Goal: Task Accomplishment & Management: Manage account settings

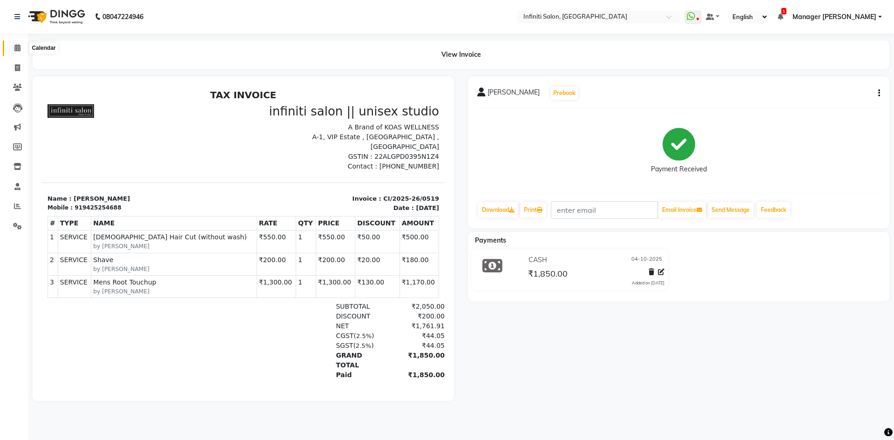
click at [20, 50] on icon at bounding box center [17, 47] width 6 height 7
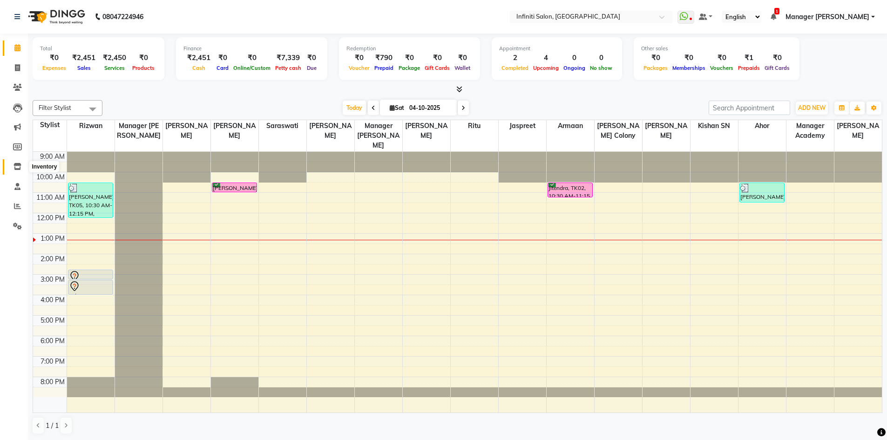
click at [20, 170] on icon at bounding box center [18, 166] width 8 height 7
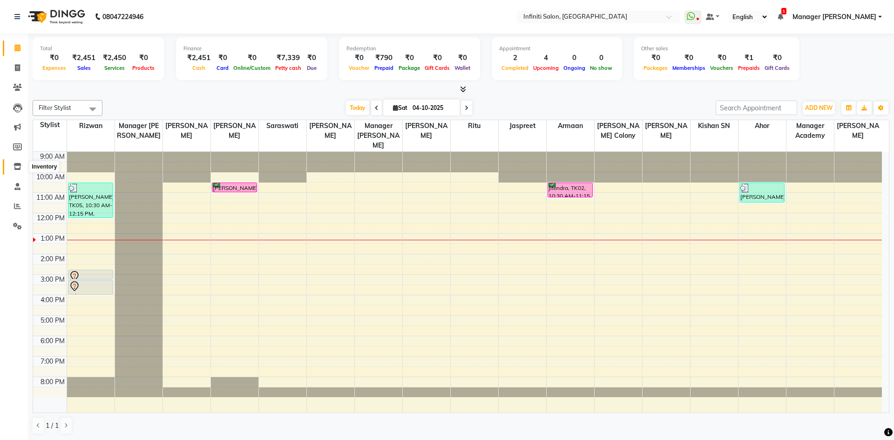
select select
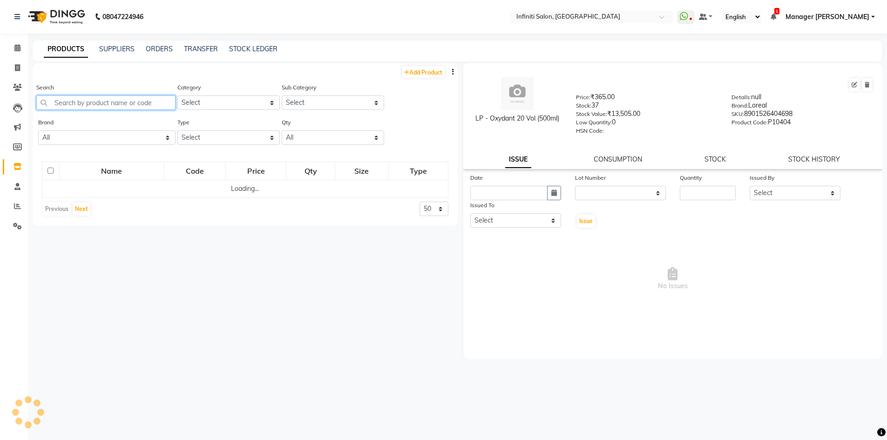
click at [57, 105] on input "text" at bounding box center [105, 102] width 139 height 14
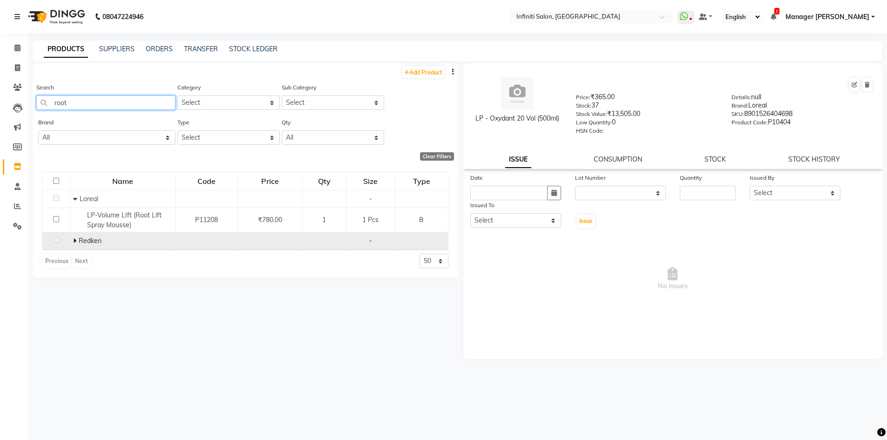
type input "root"
click at [96, 242] on span "Redken" at bounding box center [90, 241] width 23 height 8
click at [75, 240] on icon at bounding box center [74, 241] width 3 height 7
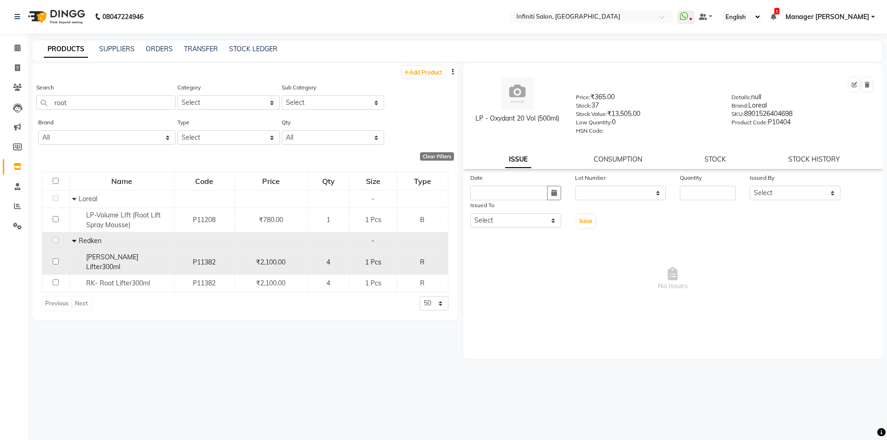
click at [129, 263] on div "RK Root Lifter300ml" at bounding box center [122, 262] width 100 height 20
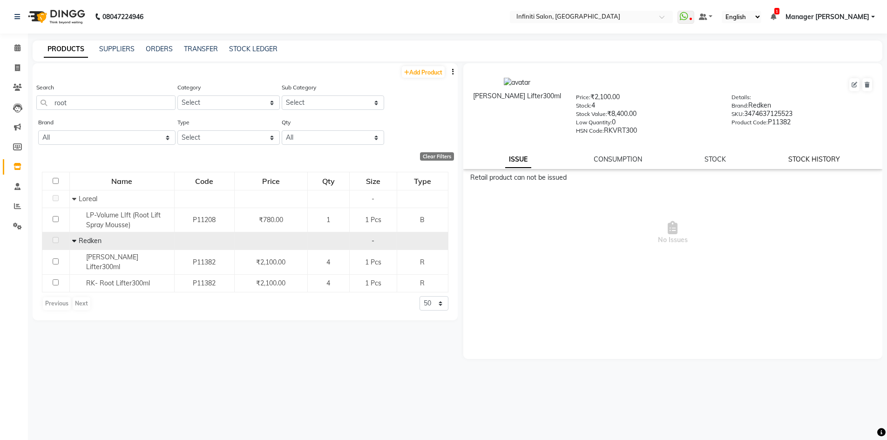
click at [799, 157] on link "STOCK HISTORY" at bounding box center [814, 159] width 52 height 8
select select "all"
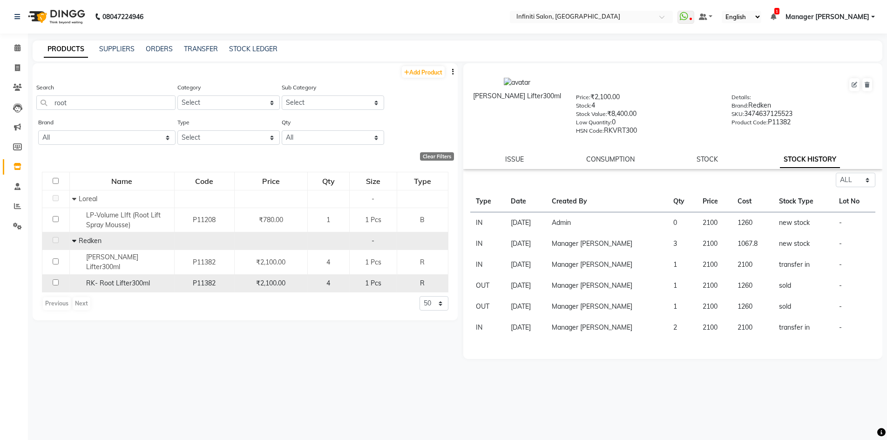
click at [118, 275] on td "RK- Root Lifter300ml" at bounding box center [121, 284] width 105 height 18
click at [122, 279] on span "RK- Root Lifter300ml" at bounding box center [118, 283] width 64 height 8
select select "all"
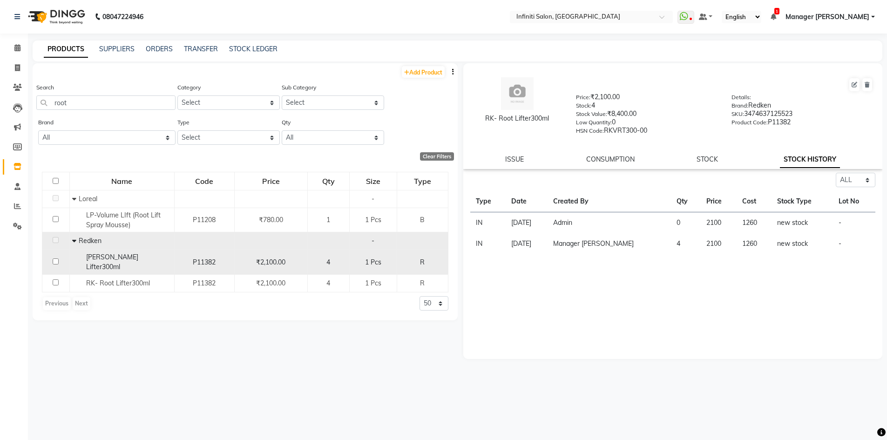
click at [116, 260] on span "RK Root Lifter300ml" at bounding box center [112, 262] width 52 height 18
select select "all"
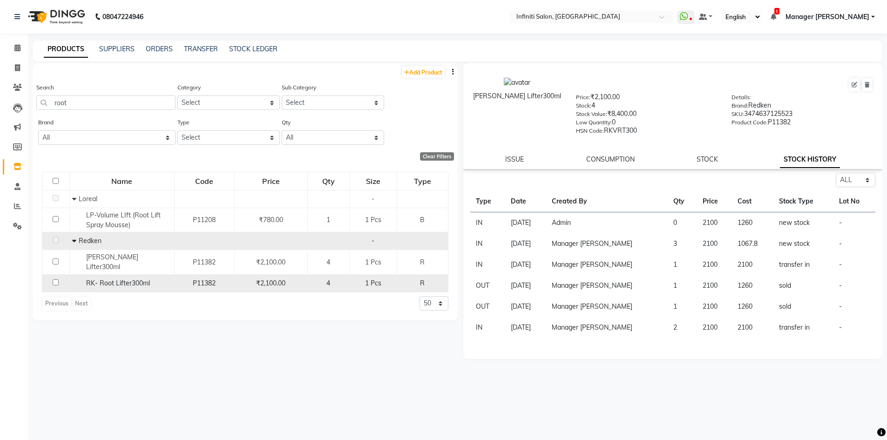
click at [127, 279] on span "RK- Root Lifter300ml" at bounding box center [118, 283] width 64 height 8
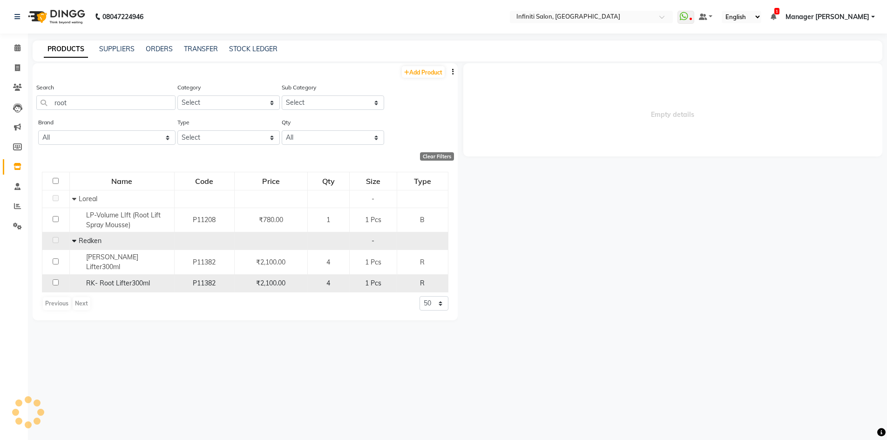
select select "all"
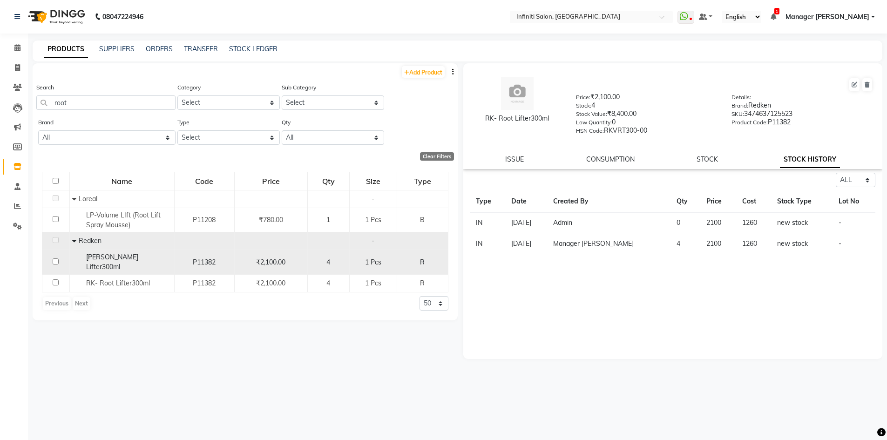
click at [138, 261] on span "RK Root Lifter300ml" at bounding box center [112, 262] width 52 height 18
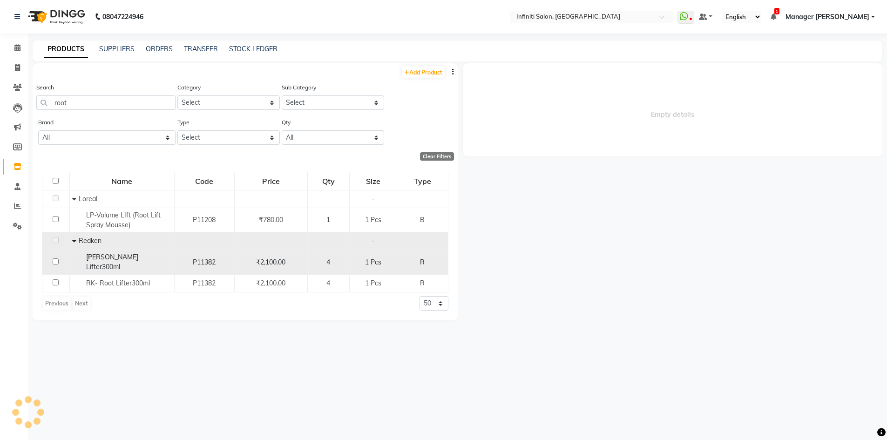
select select "all"
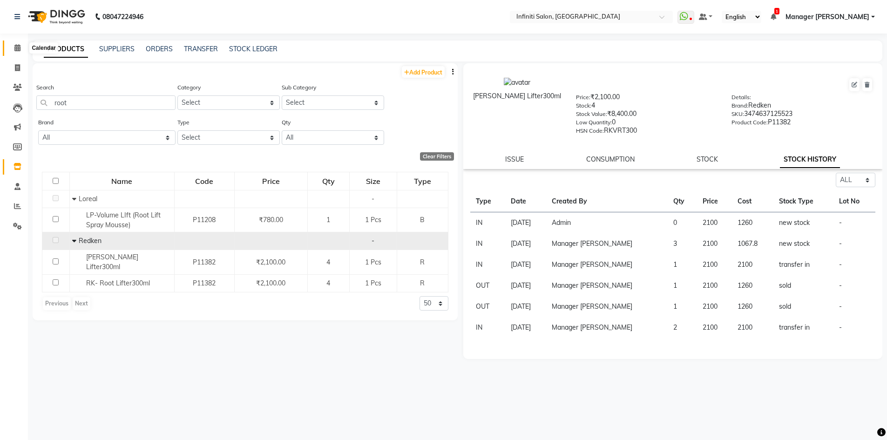
click at [19, 46] on icon at bounding box center [17, 47] width 6 height 7
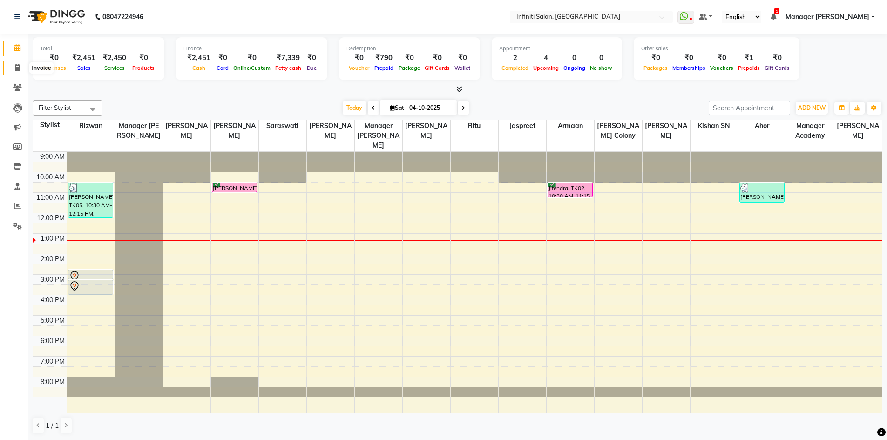
click at [22, 66] on span at bounding box center [17, 68] width 16 height 11
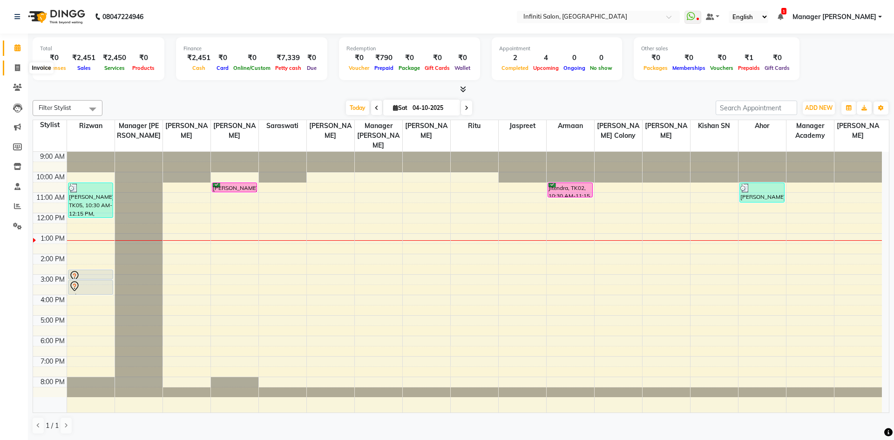
select select "5804"
select select "service"
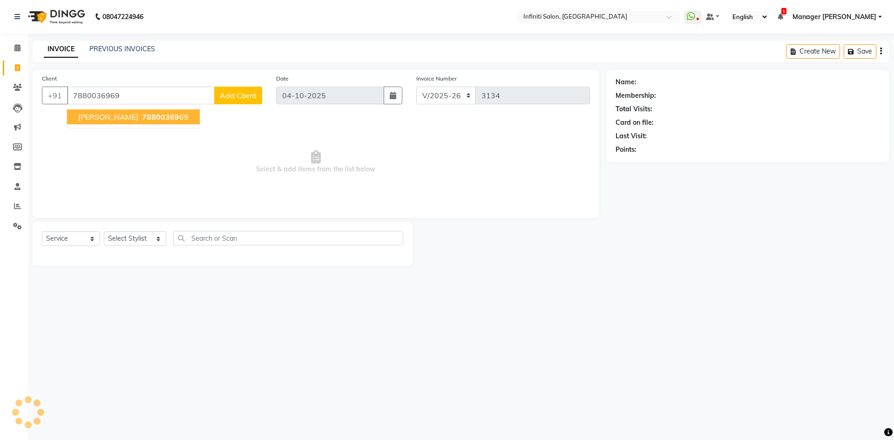
type input "7880036969"
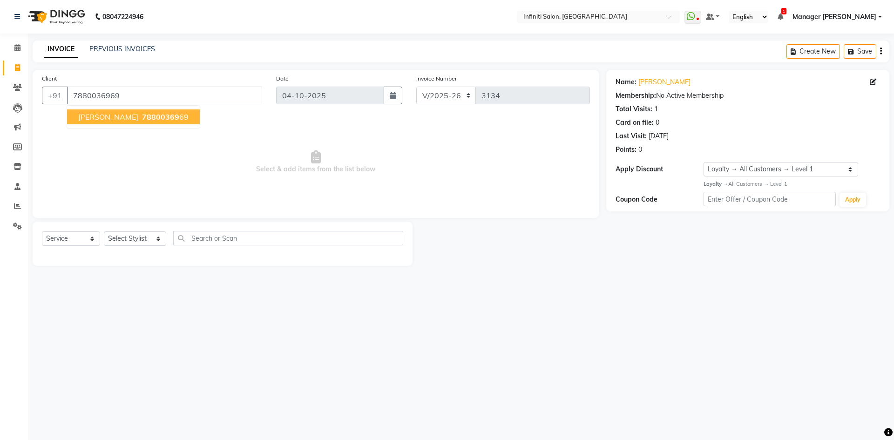
click at [170, 113] on span "78800369" at bounding box center [160, 116] width 37 height 9
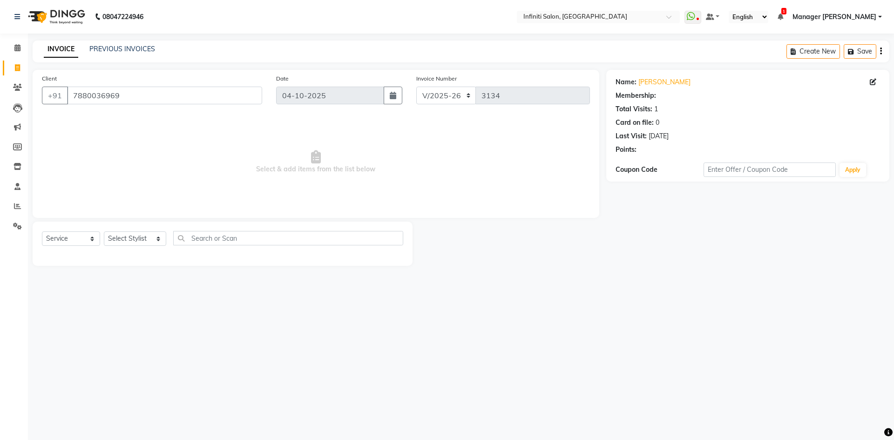
select select "1: Object"
click at [131, 233] on select "Select Stylist Abhi singh Ahor Armaan Chandu Ishwar Jaspreet Khilesh Kishan SN …" at bounding box center [135, 238] width 62 height 14
select select "40845"
click at [104, 231] on select "Select Stylist Abhi singh Ahor Armaan Chandu Ishwar Jaspreet Khilesh Kishan SN …" at bounding box center [135, 238] width 62 height 14
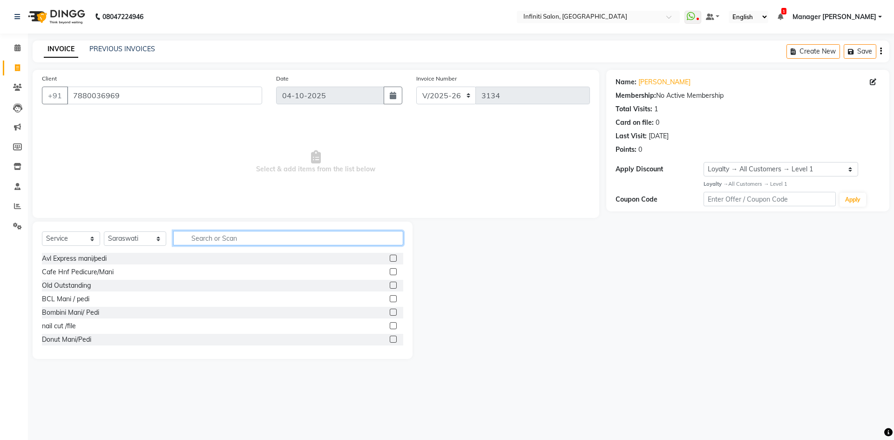
click at [206, 244] on input "text" at bounding box center [288, 238] width 230 height 14
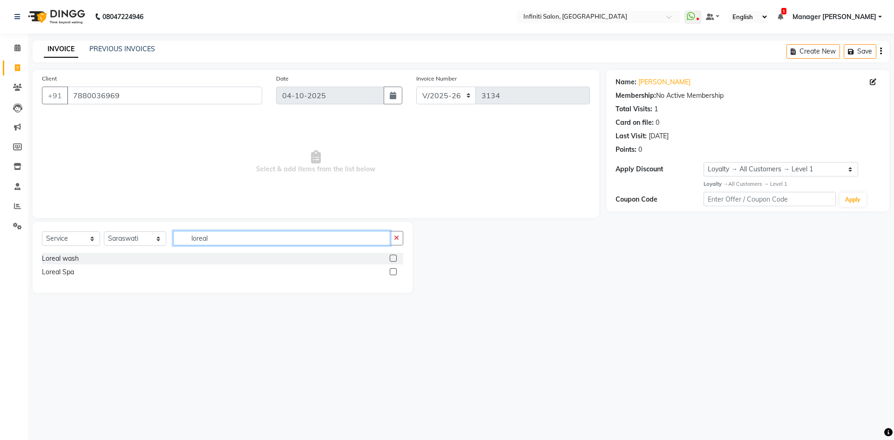
type input "loreal"
click at [391, 261] on label at bounding box center [393, 258] width 7 height 7
click at [391, 261] on input "checkbox" at bounding box center [393, 259] width 6 height 6
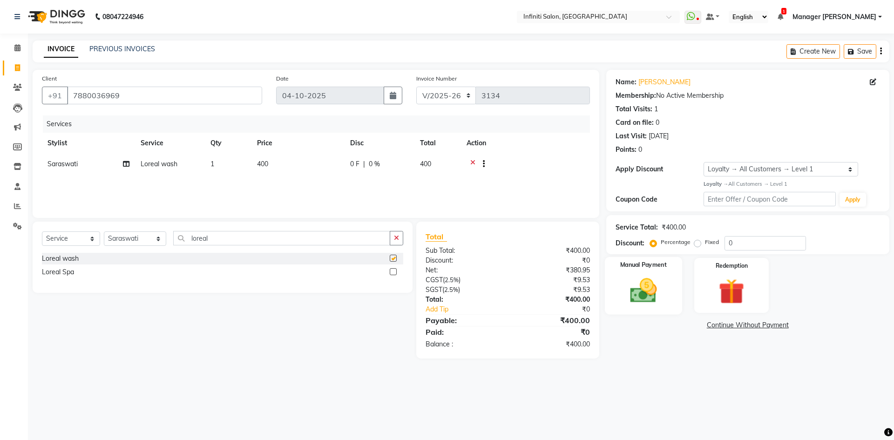
checkbox input "false"
click at [659, 281] on img at bounding box center [643, 290] width 43 height 31
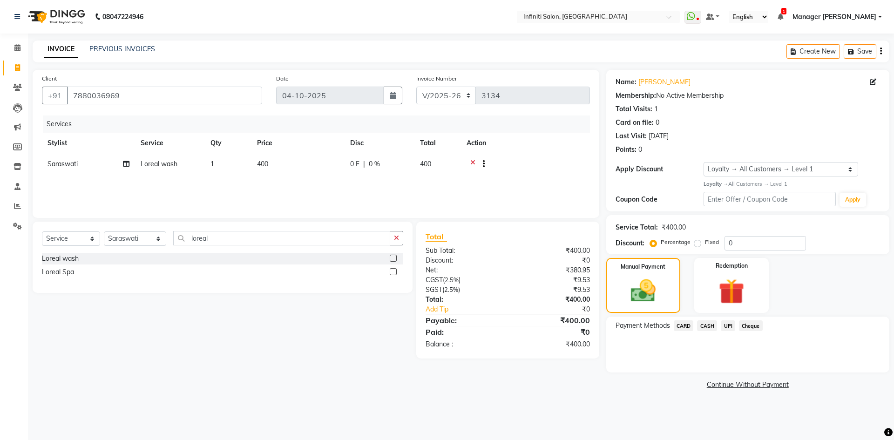
click at [704, 326] on span "CASH" at bounding box center [707, 325] width 20 height 11
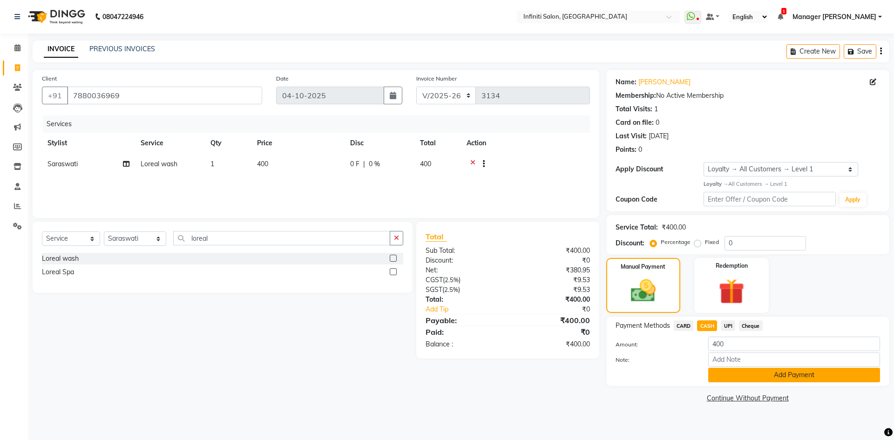
click at [764, 370] on button "Add Payment" at bounding box center [794, 375] width 172 height 14
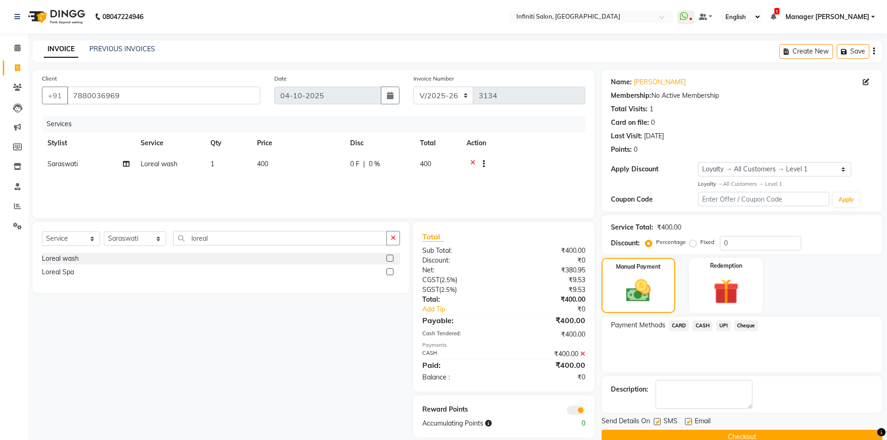
scroll to position [18, 0]
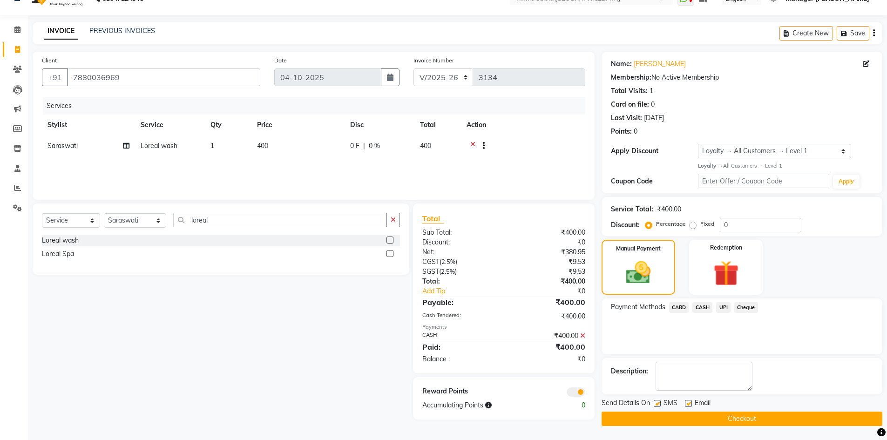
click at [584, 338] on icon at bounding box center [582, 336] width 5 height 7
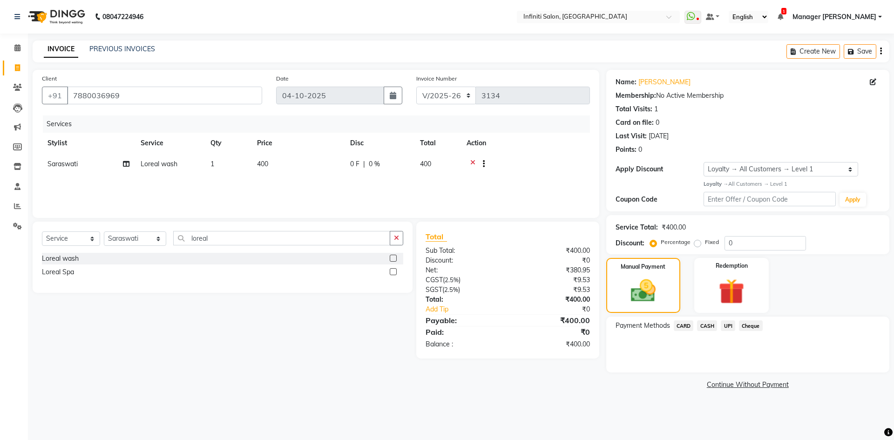
click at [683, 323] on span "CARD" at bounding box center [684, 325] width 20 height 11
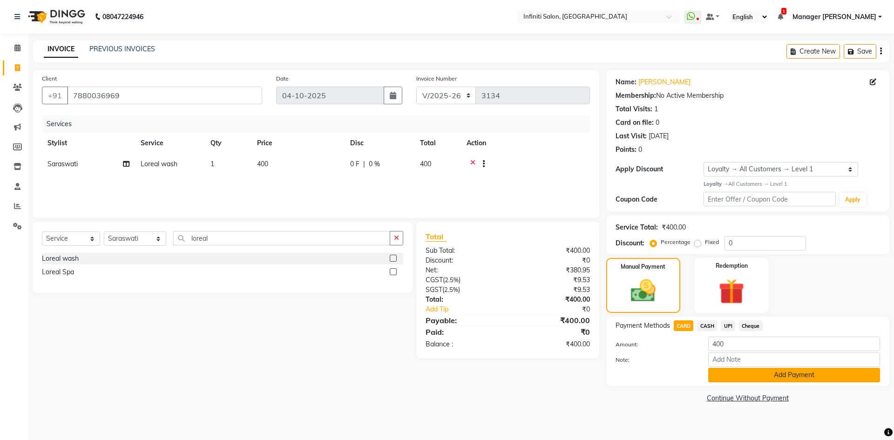
click at [735, 371] on button "Add Payment" at bounding box center [794, 375] width 172 height 14
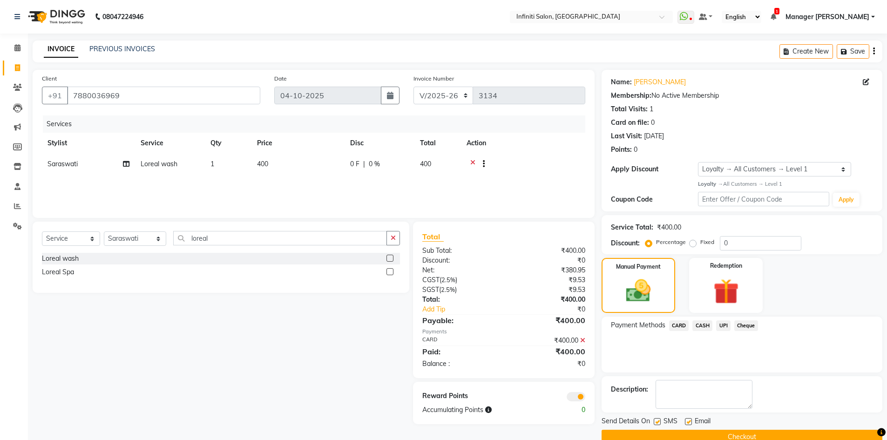
scroll to position [18, 0]
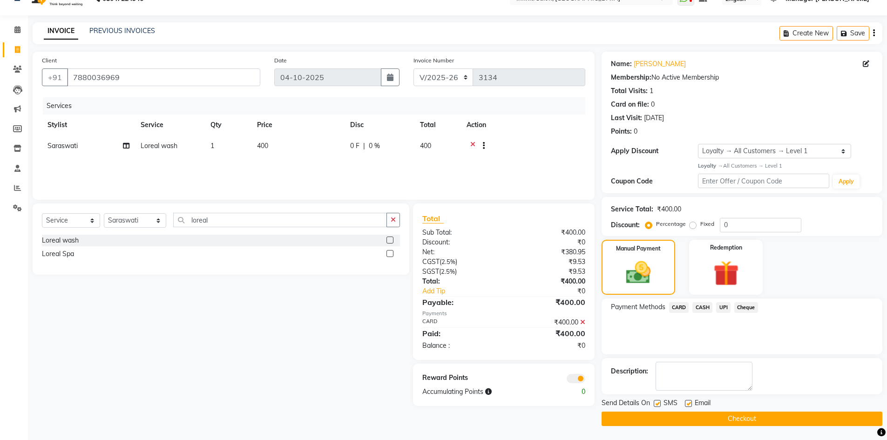
click at [582, 322] on icon at bounding box center [582, 322] width 5 height 7
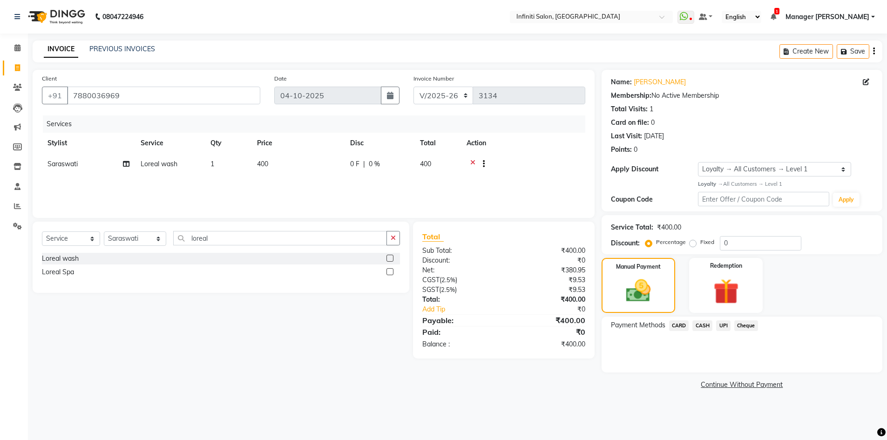
scroll to position [0, 0]
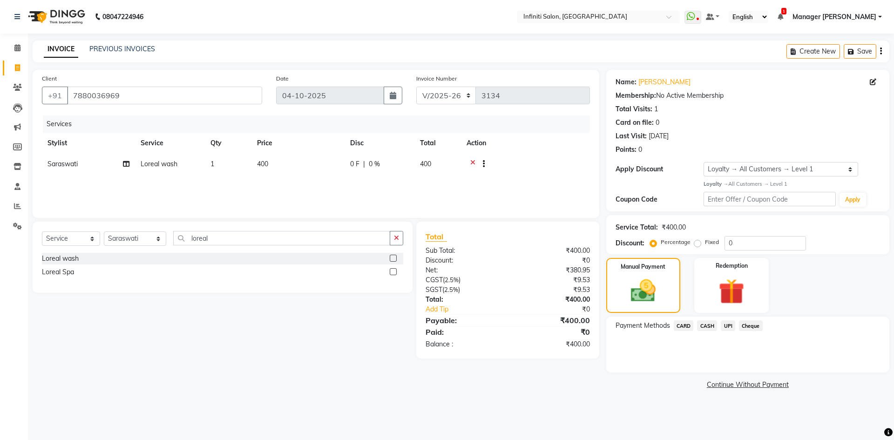
click at [728, 327] on span "UPI" at bounding box center [728, 325] width 14 height 11
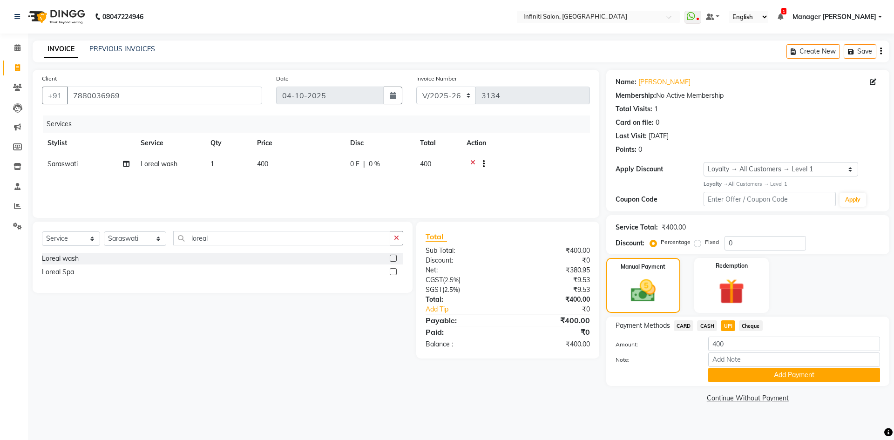
click at [762, 374] on button "Add Payment" at bounding box center [794, 375] width 172 height 14
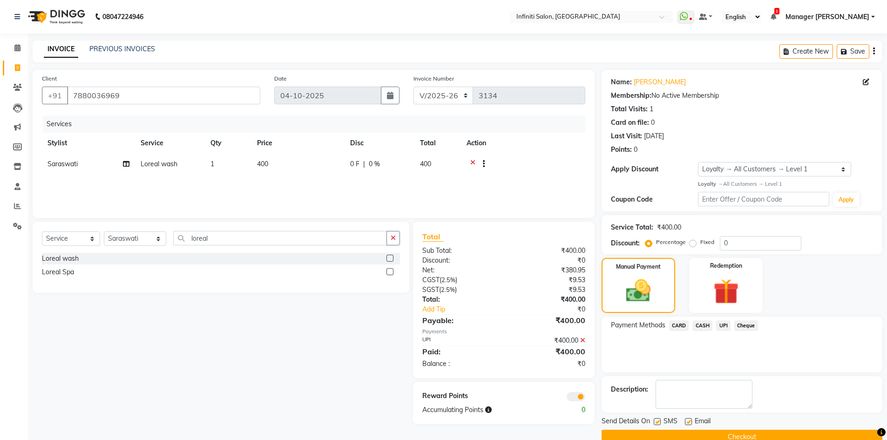
scroll to position [18, 0]
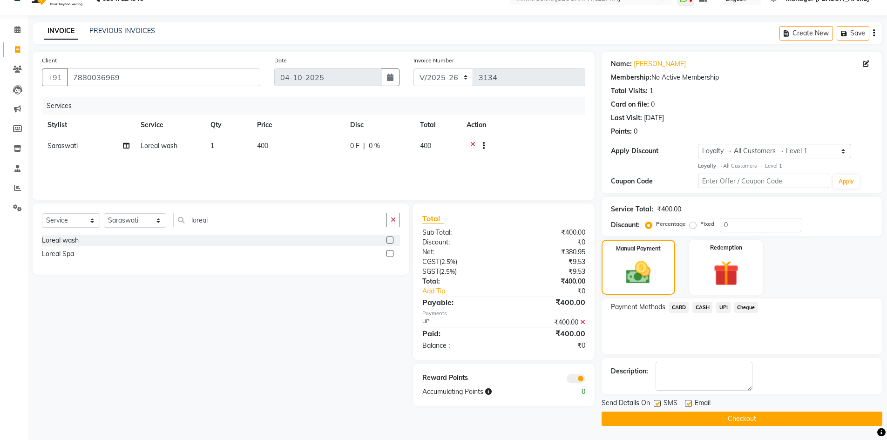
click at [728, 414] on button "Checkout" at bounding box center [742, 419] width 281 height 14
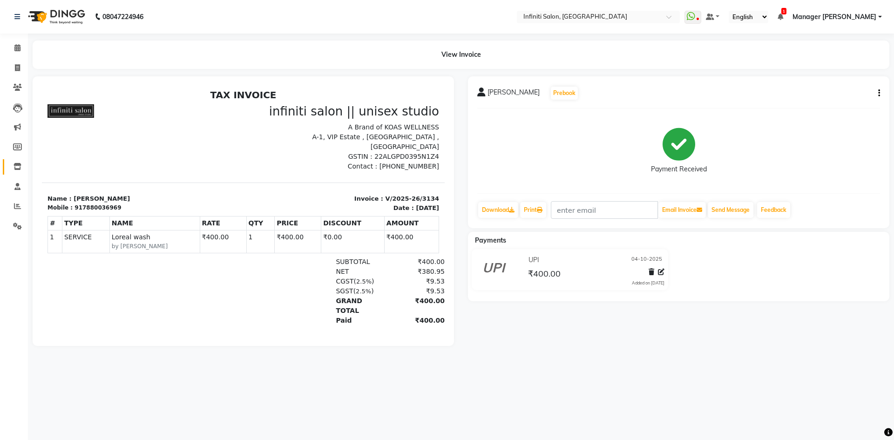
click at [16, 173] on link "Inventory" at bounding box center [14, 166] width 22 height 15
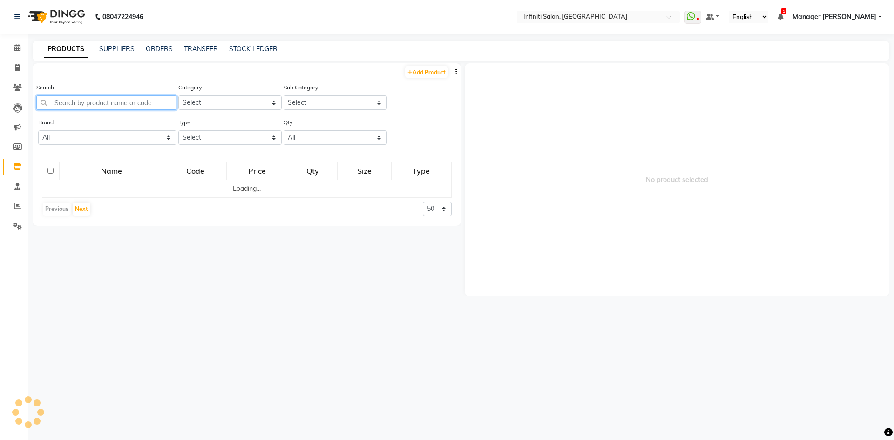
click at [78, 106] on input "text" at bounding box center [106, 102] width 140 height 14
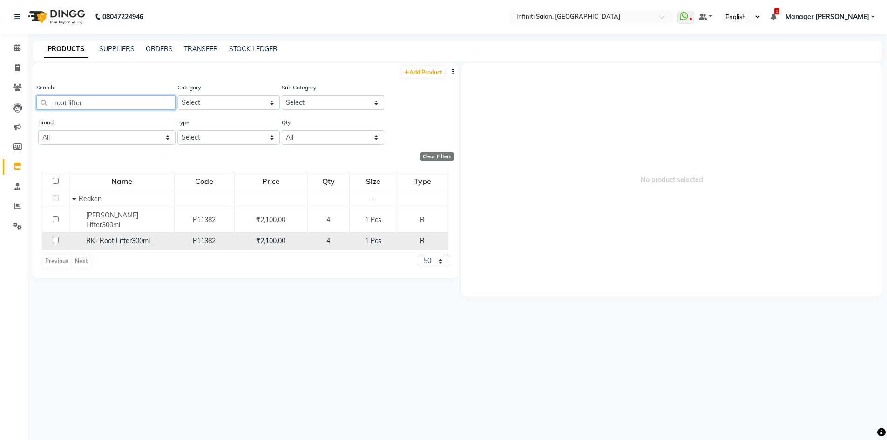
type input "root lifter"
click at [58, 237] on input "checkbox" at bounding box center [56, 240] width 6 height 6
checkbox input "true"
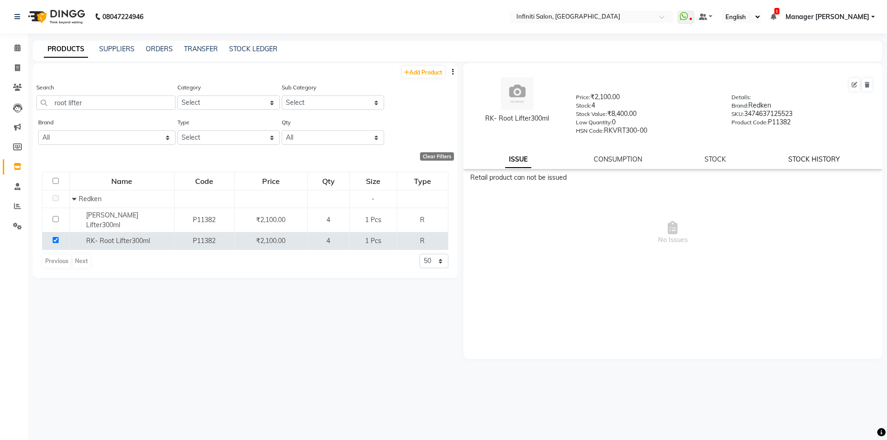
click at [817, 160] on link "STOCK HISTORY" at bounding box center [814, 159] width 52 height 8
select select "all"
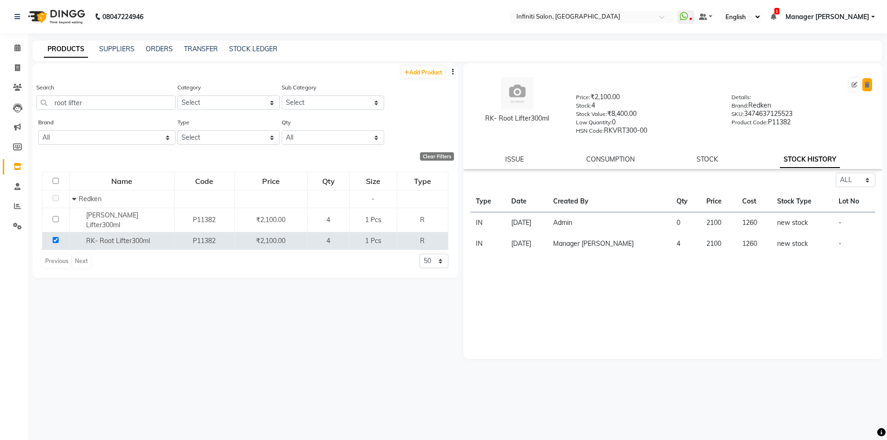
click at [871, 85] on button at bounding box center [867, 84] width 10 height 13
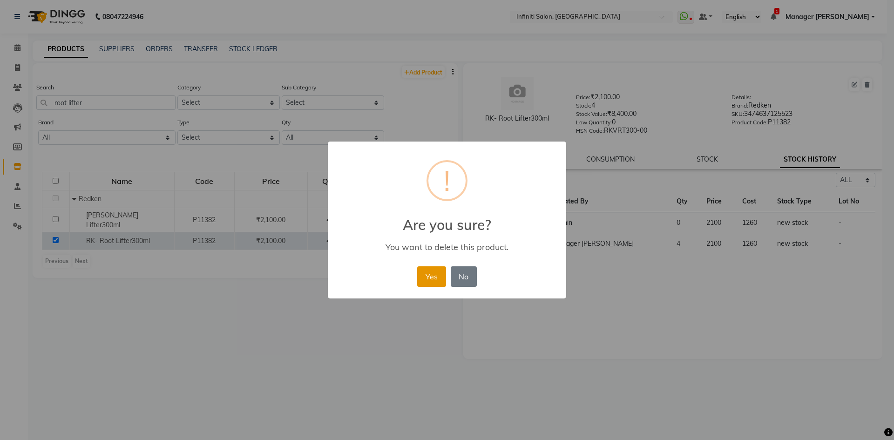
click at [439, 277] on button "Yes" at bounding box center [431, 276] width 28 height 20
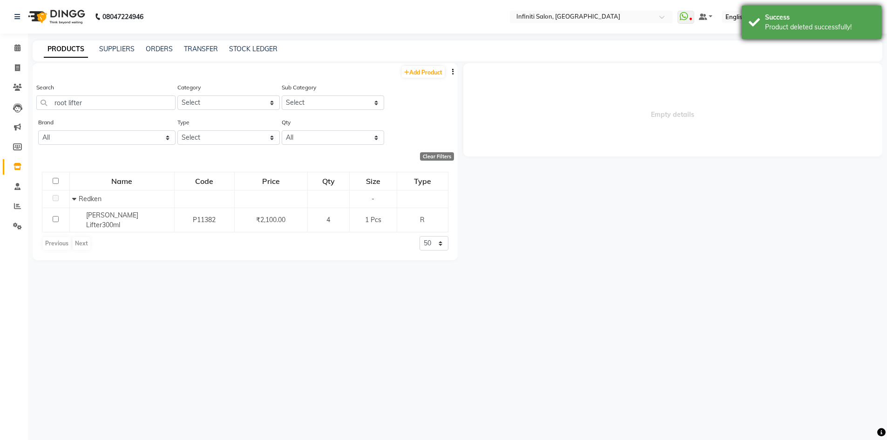
click at [817, 19] on div "Success" at bounding box center [819, 18] width 109 height 10
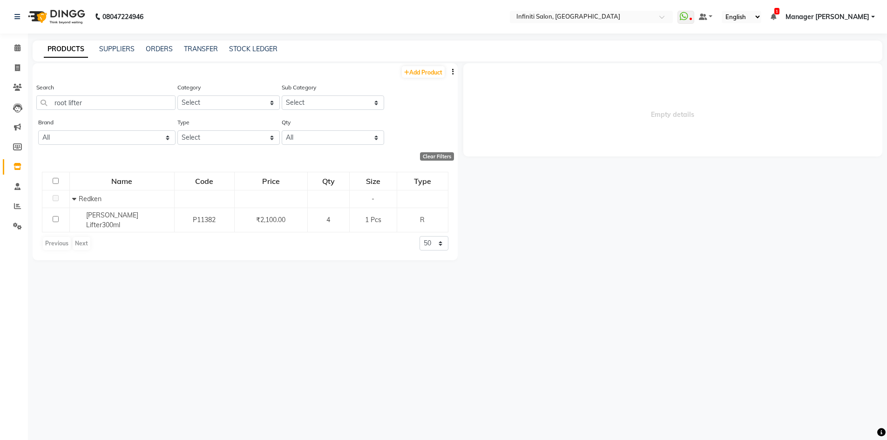
click at [35, 14] on img at bounding box center [56, 17] width 64 height 26
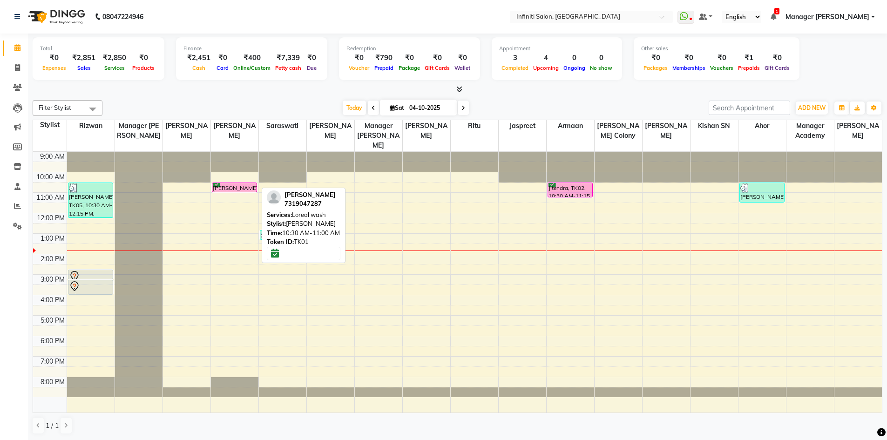
click at [211, 32] on nav "08047224946 Select Location × Infiniti Salon, Shankar Nagar WhatsApp Status ✕ S…" at bounding box center [443, 17] width 887 height 34
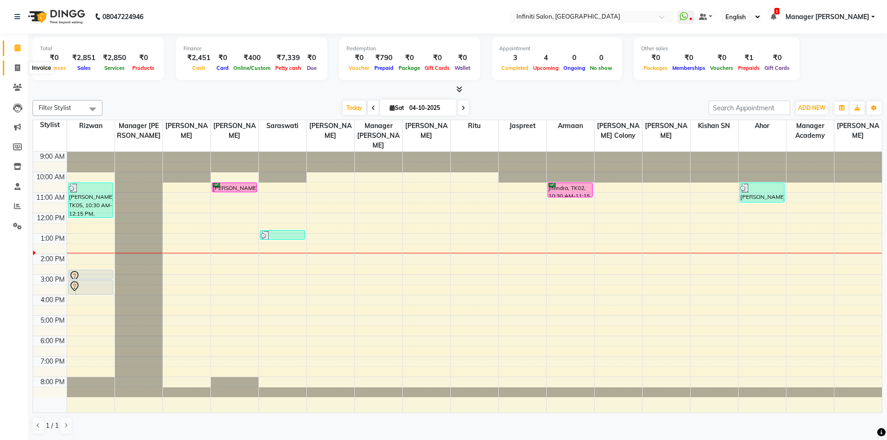
click at [20, 72] on span at bounding box center [17, 68] width 16 height 11
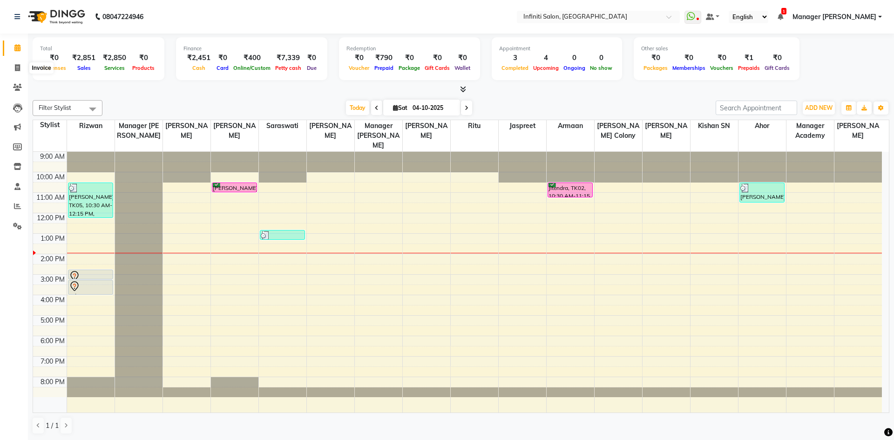
select select "5804"
select select "service"
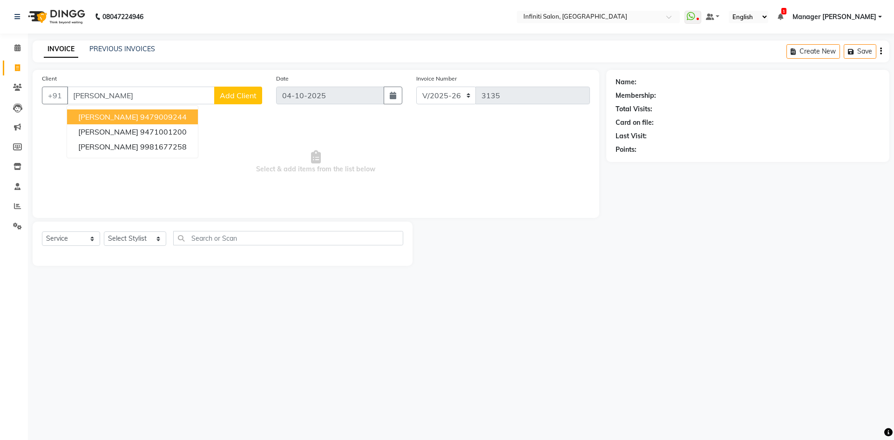
click at [140, 113] on ngb-highlight "9479009244" at bounding box center [163, 116] width 47 height 9
type input "9479009244"
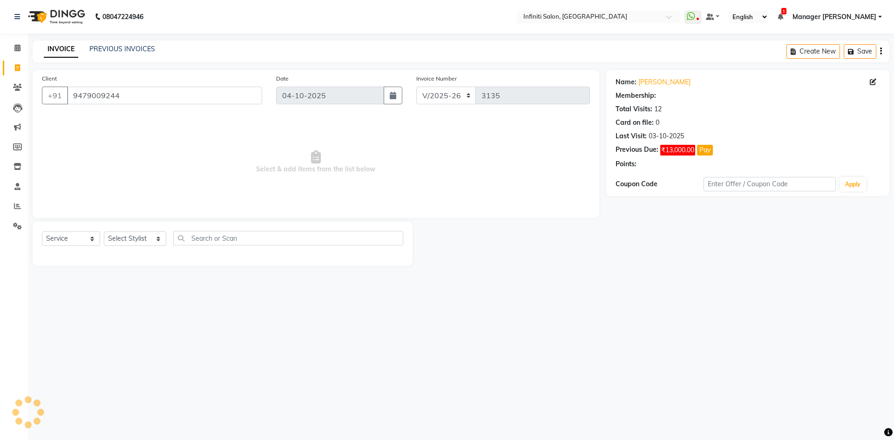
select select "1: Object"
click at [646, 84] on link "Shailja" at bounding box center [664, 82] width 52 height 10
click at [17, 47] on icon at bounding box center [17, 47] width 6 height 7
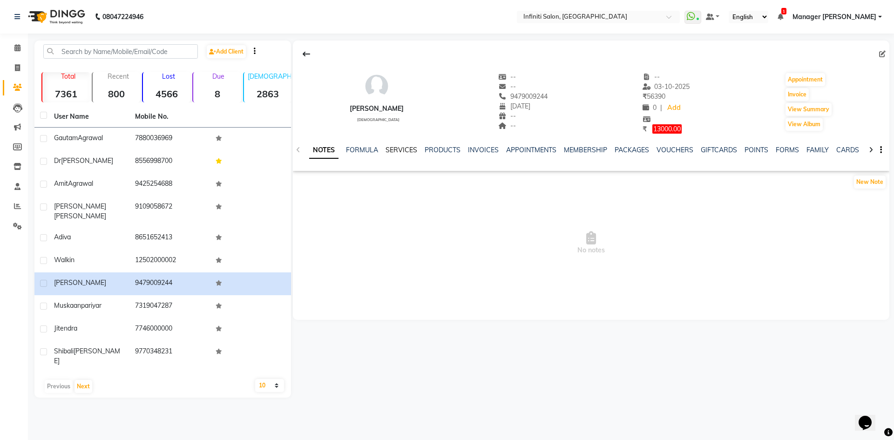
click at [399, 148] on link "SERVICES" at bounding box center [402, 150] width 32 height 8
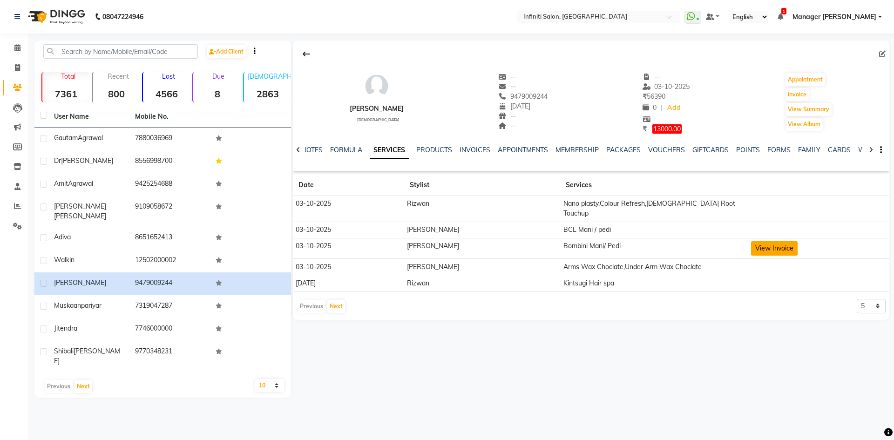
click at [763, 241] on button "View Invoice" at bounding box center [774, 248] width 47 height 14
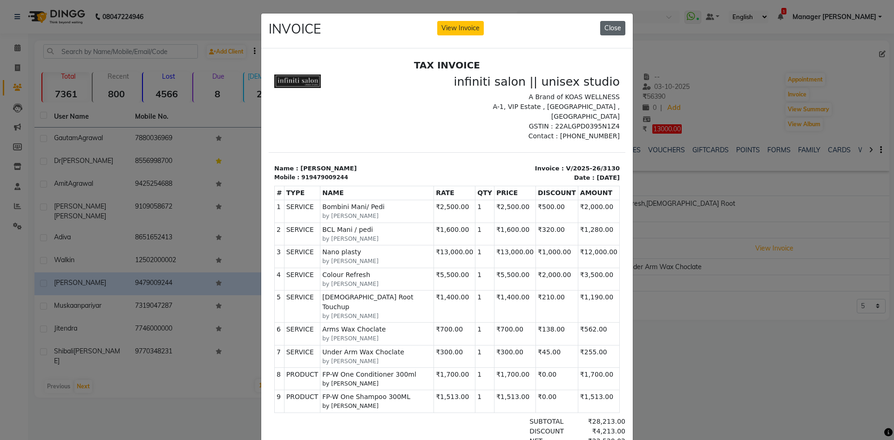
click at [603, 26] on button "Close" at bounding box center [612, 28] width 25 height 14
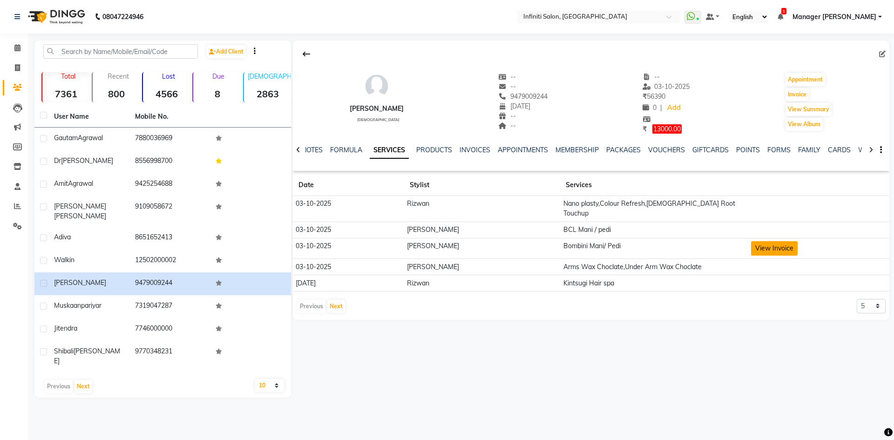
click at [767, 241] on button "View Invoice" at bounding box center [774, 248] width 47 height 14
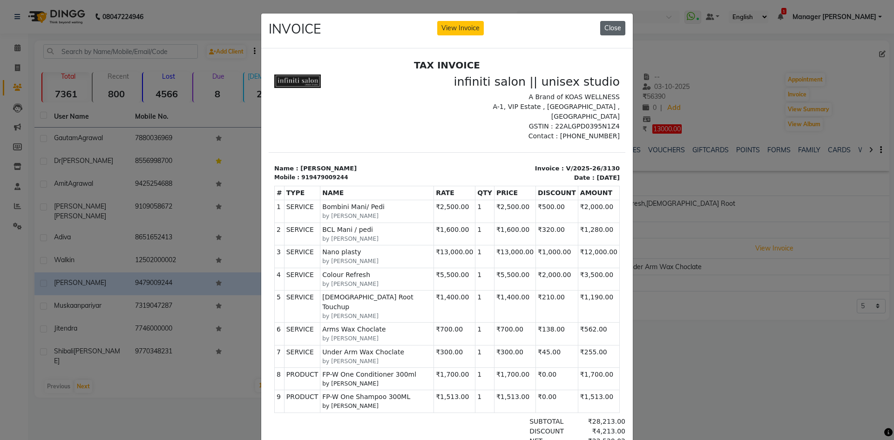
click at [604, 21] on button "Close" at bounding box center [612, 28] width 25 height 14
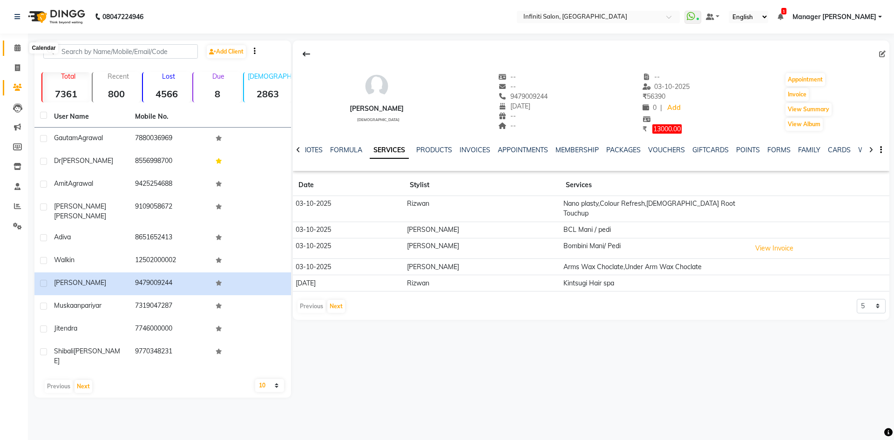
click at [19, 47] on icon at bounding box center [17, 47] width 6 height 7
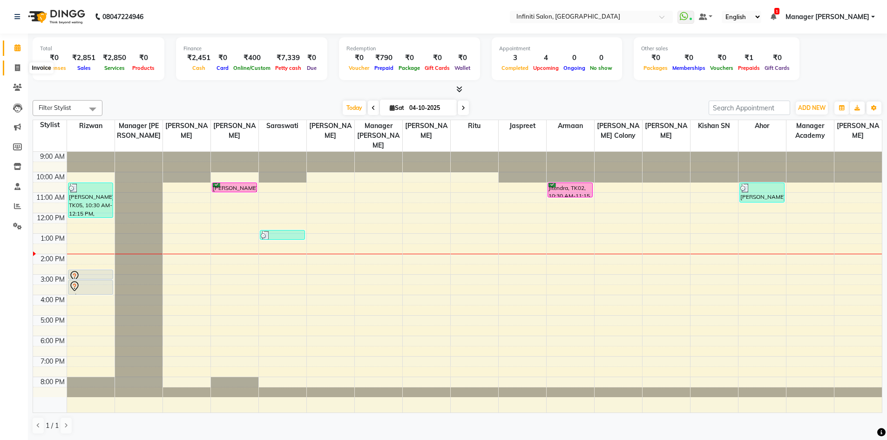
click at [17, 63] on span at bounding box center [17, 68] width 16 height 11
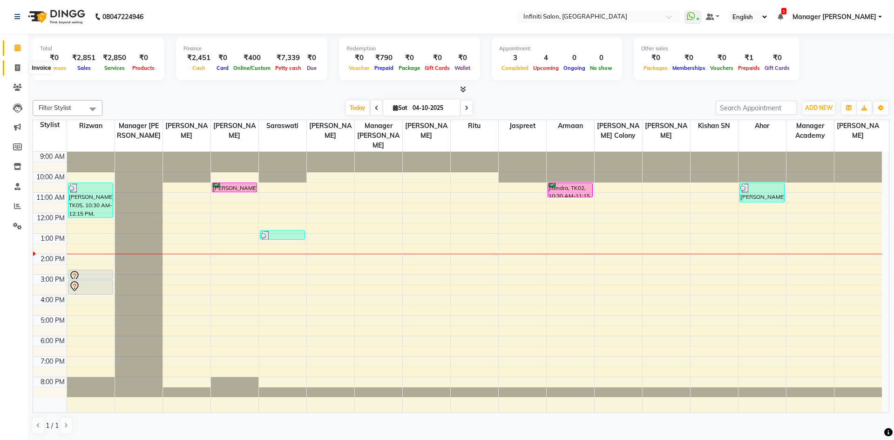
select select "5804"
select select "service"
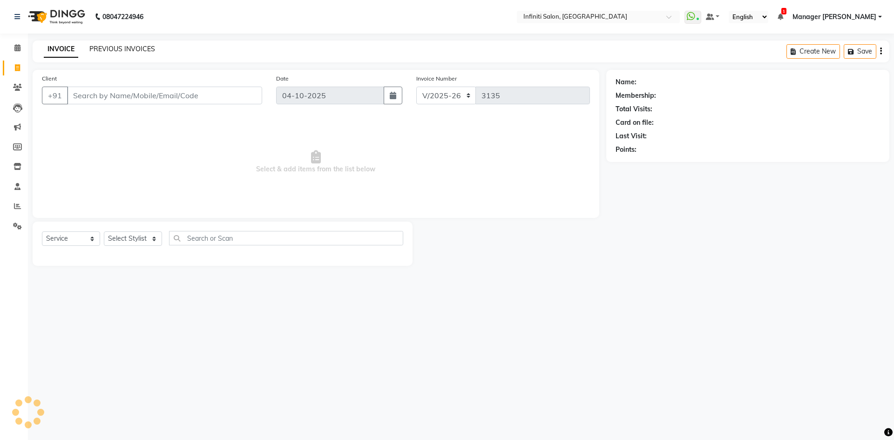
click at [109, 45] on link "PREVIOUS INVOICES" at bounding box center [122, 49] width 66 height 8
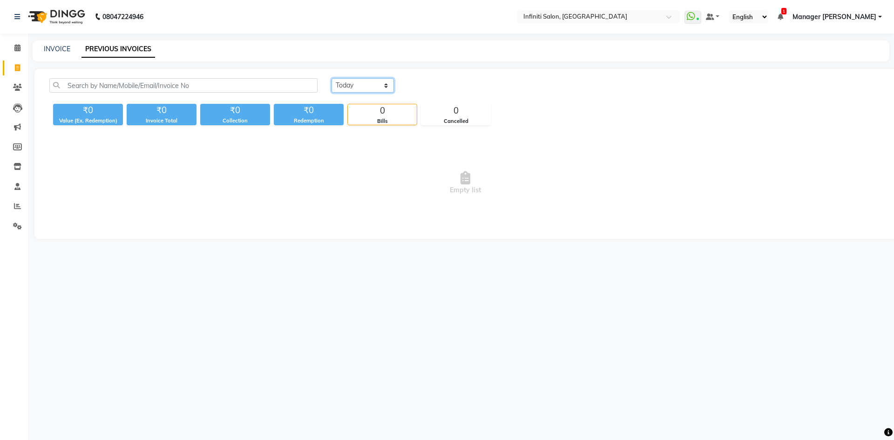
click at [367, 79] on select "Today Yesterday Custom Range" at bounding box center [363, 85] width 62 height 14
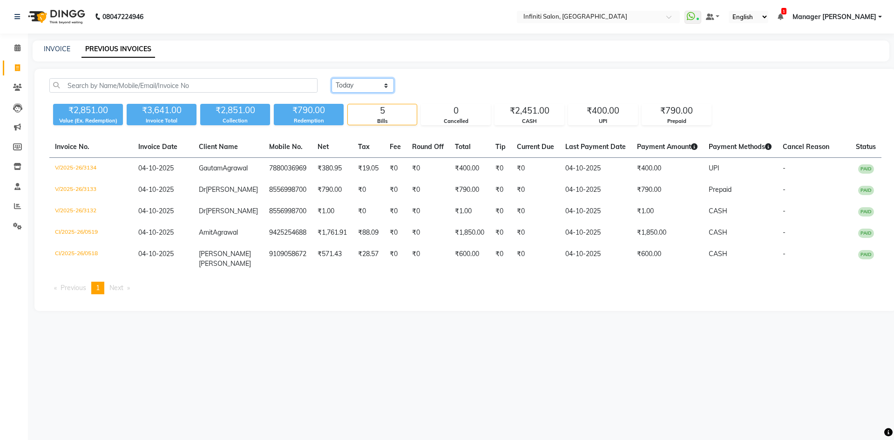
select select "yesterday"
click at [332, 78] on select "Today Yesterday Custom Range" at bounding box center [363, 85] width 62 height 14
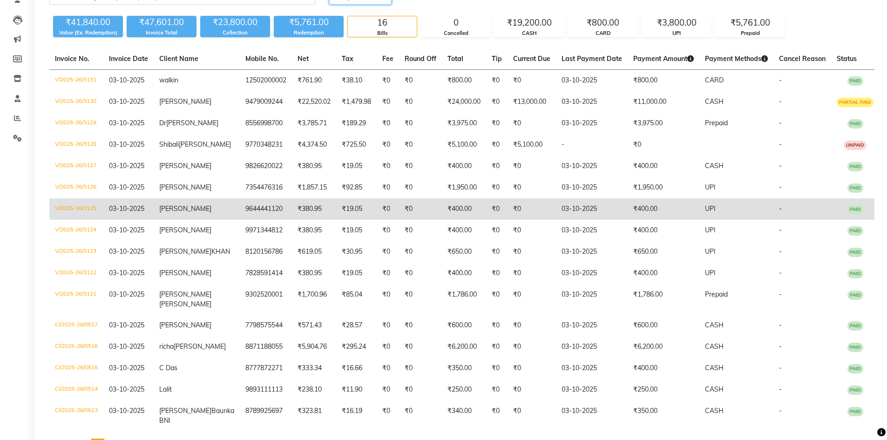
scroll to position [109, 0]
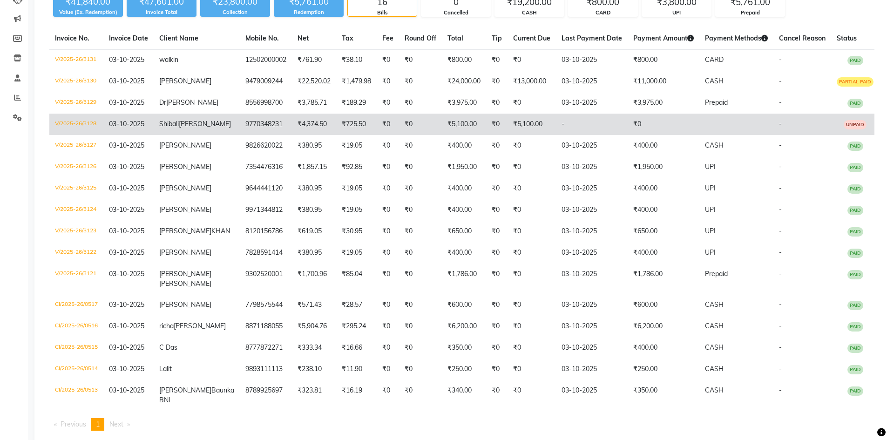
click at [478, 135] on td "₹5,100.00" at bounding box center [464, 124] width 44 height 21
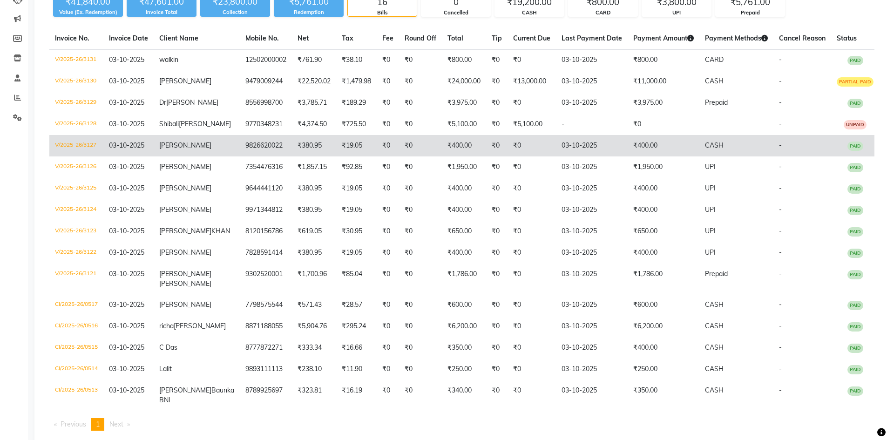
scroll to position [0, 0]
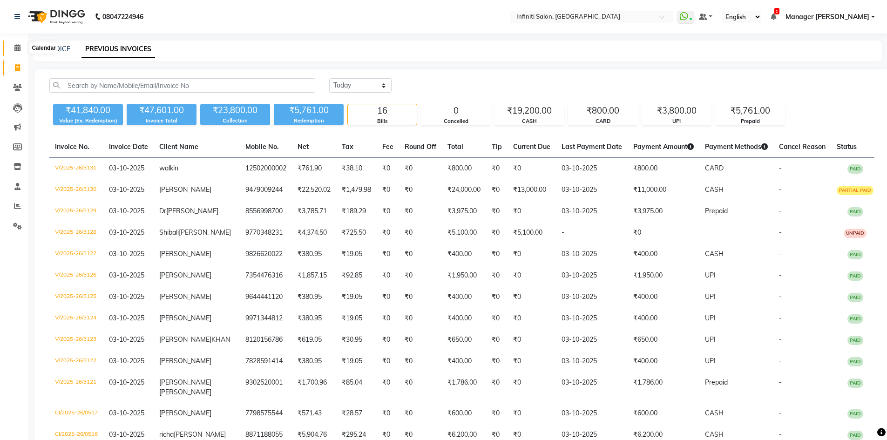
click at [15, 50] on icon at bounding box center [17, 47] width 6 height 7
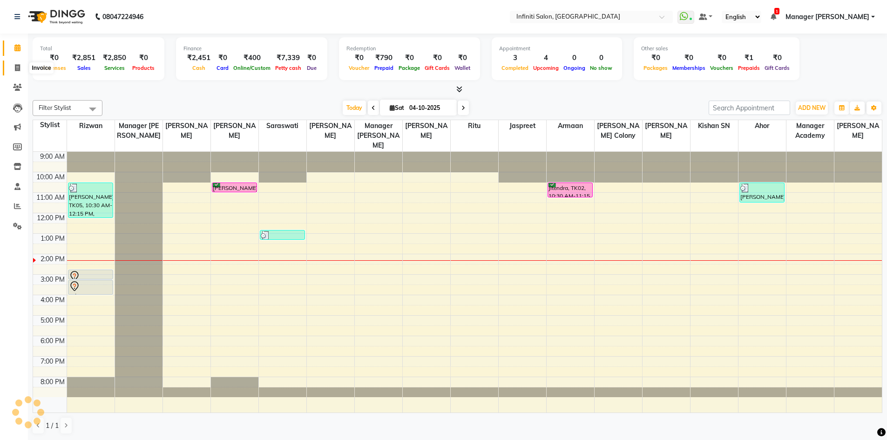
click at [19, 67] on icon at bounding box center [17, 67] width 5 height 7
select select "service"
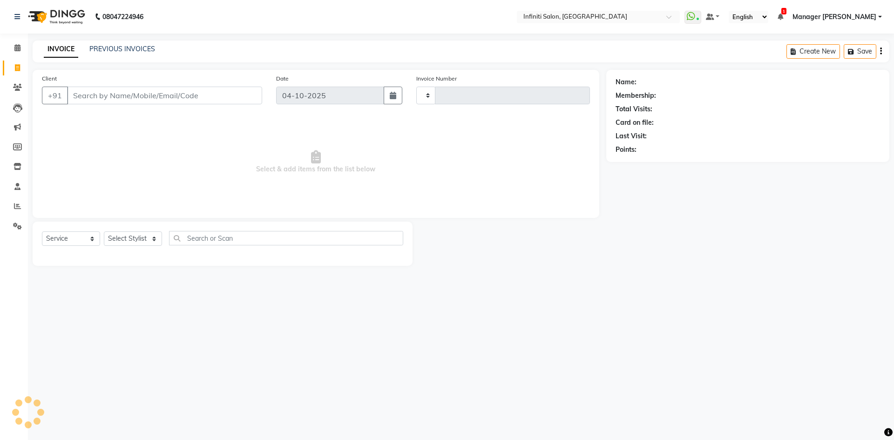
type input "3135"
select select "5804"
click at [134, 48] on link "PREVIOUS INVOICES" at bounding box center [122, 49] width 66 height 8
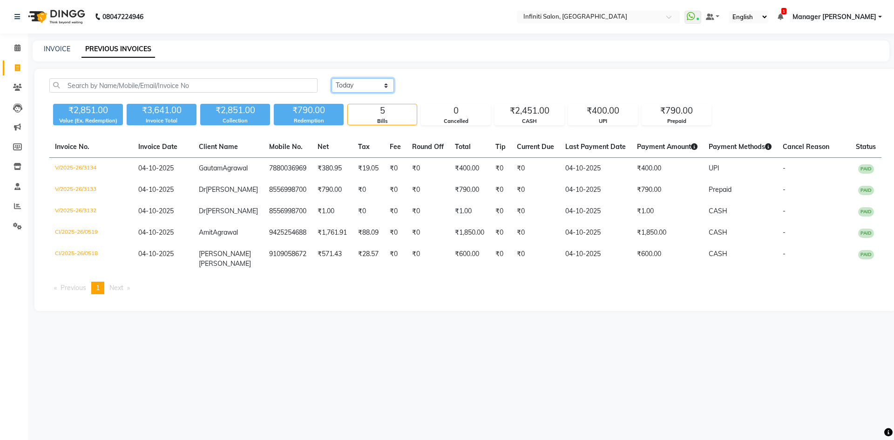
click at [360, 90] on select "Today Yesterday Custom Range" at bounding box center [363, 85] width 62 height 14
select select "yesterday"
click at [332, 78] on select "Today Yesterday Custom Range" at bounding box center [363, 85] width 62 height 14
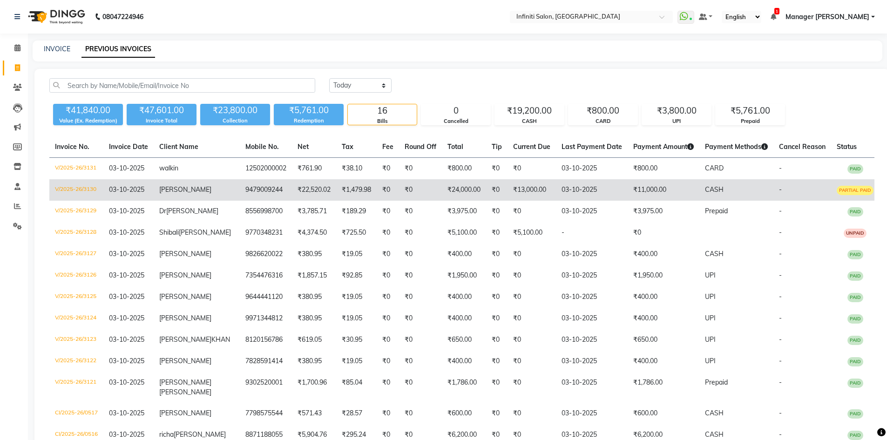
click at [320, 195] on td "₹22,520.02" at bounding box center [314, 189] width 44 height 21
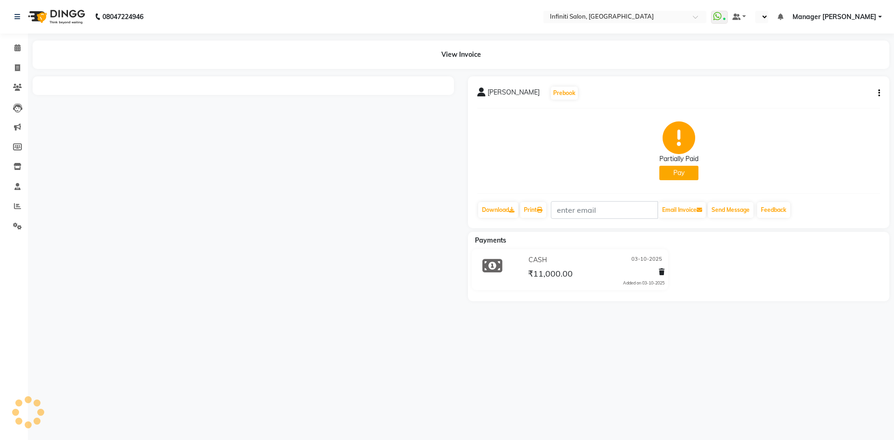
select select "en"
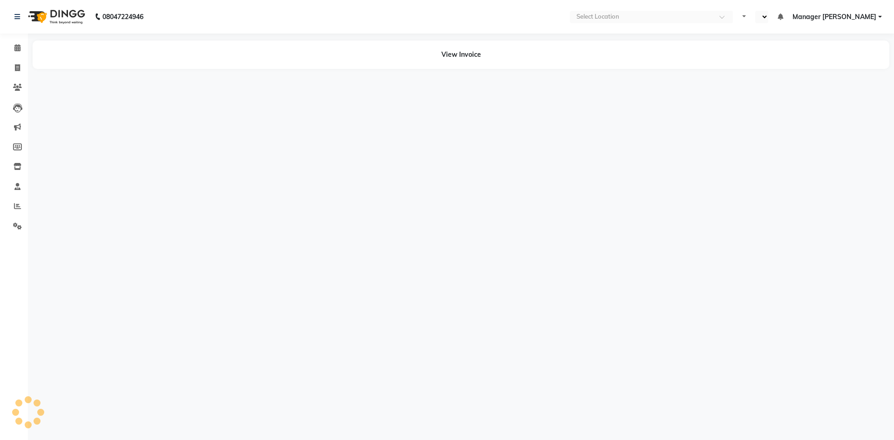
select select "en"
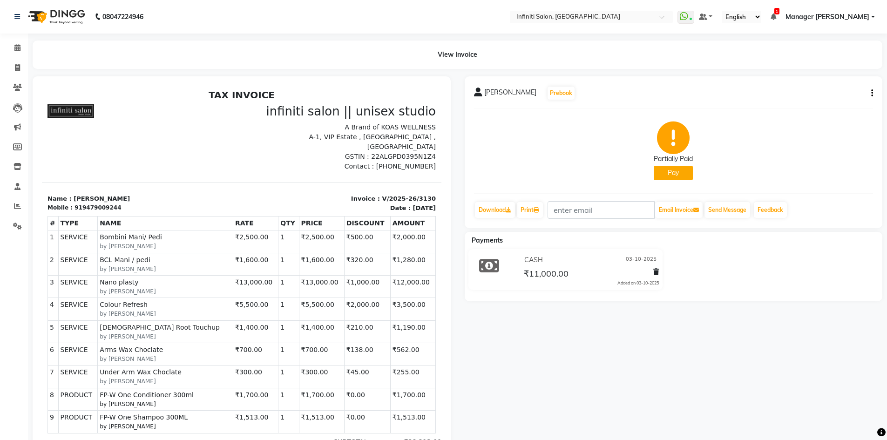
click at [676, 171] on button "Pay" at bounding box center [673, 173] width 39 height 14
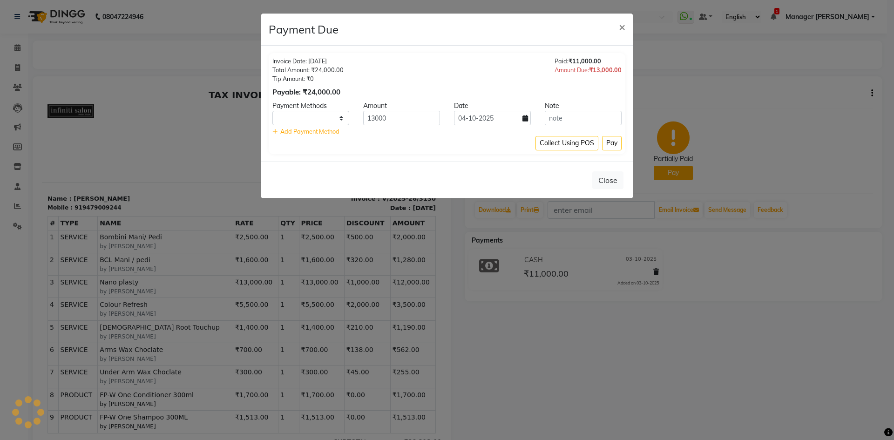
select select "1"
click at [614, 141] on button "Pay" at bounding box center [612, 143] width 20 height 14
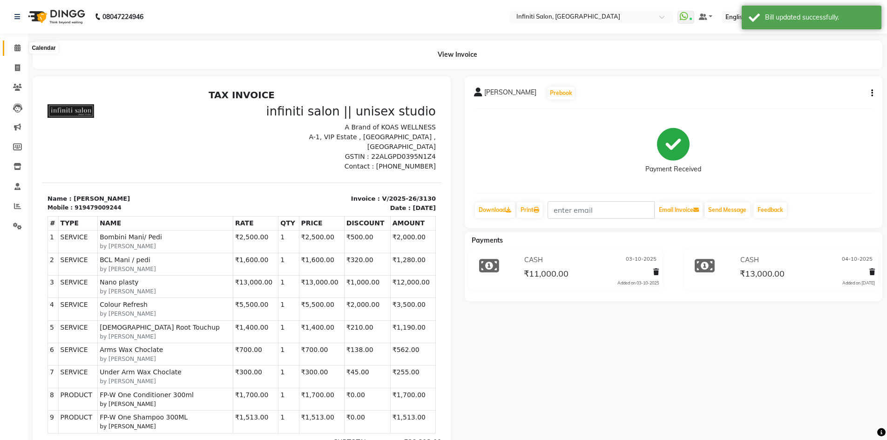
click at [22, 46] on span at bounding box center [17, 48] width 16 height 11
